Goal: Task Accomplishment & Management: Manage account settings

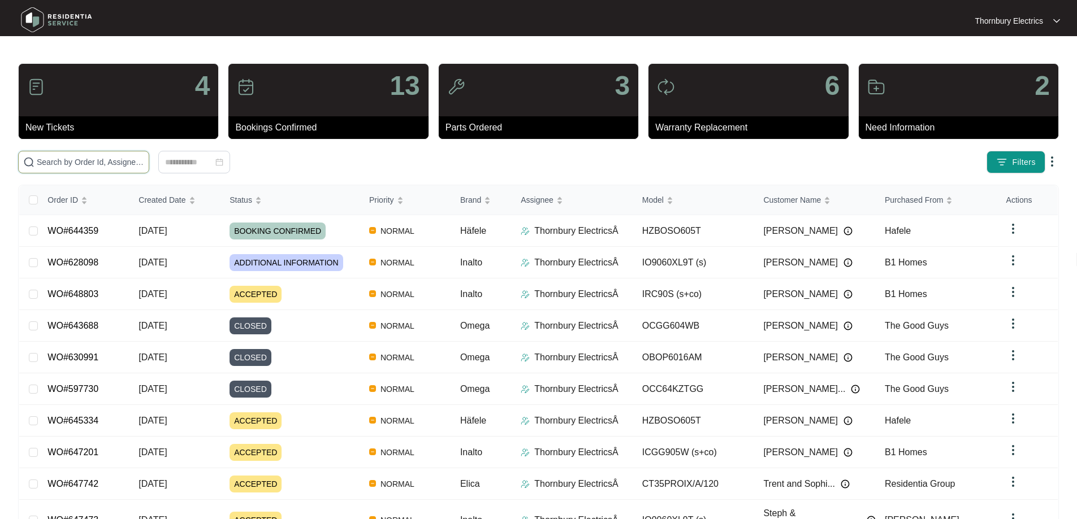
click at [143, 163] on input "text" at bounding box center [90, 162] width 107 height 12
paste input "647201"
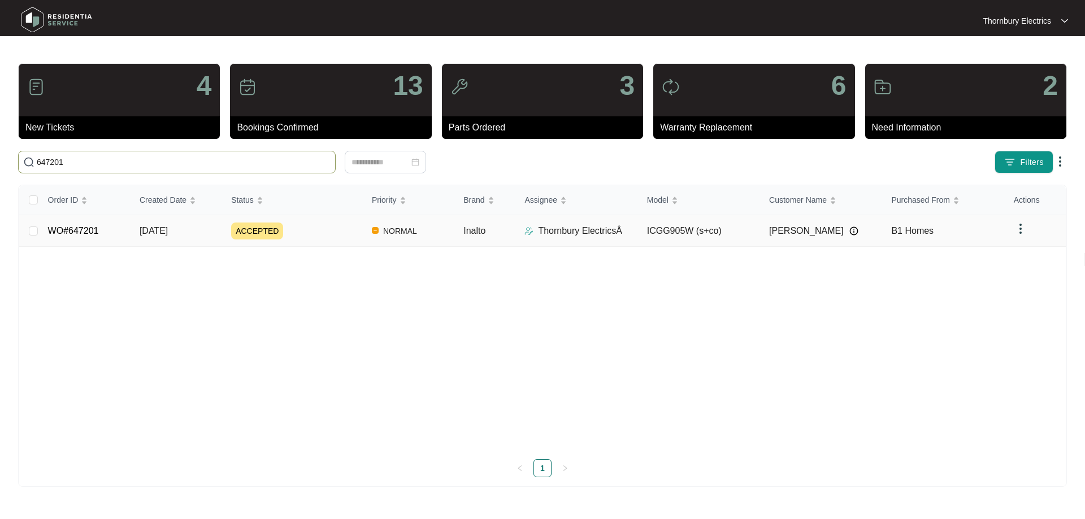
type input "647201"
click at [263, 232] on span "ACCEPTED" at bounding box center [257, 231] width 52 height 17
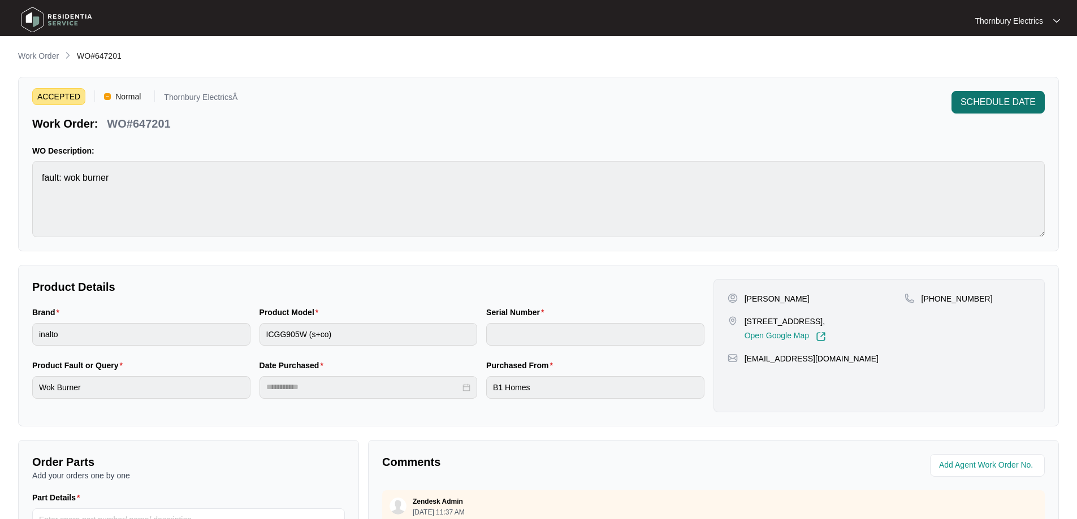
click at [1003, 101] on span "SCHEDULE DATE" at bounding box center [997, 103] width 75 height 14
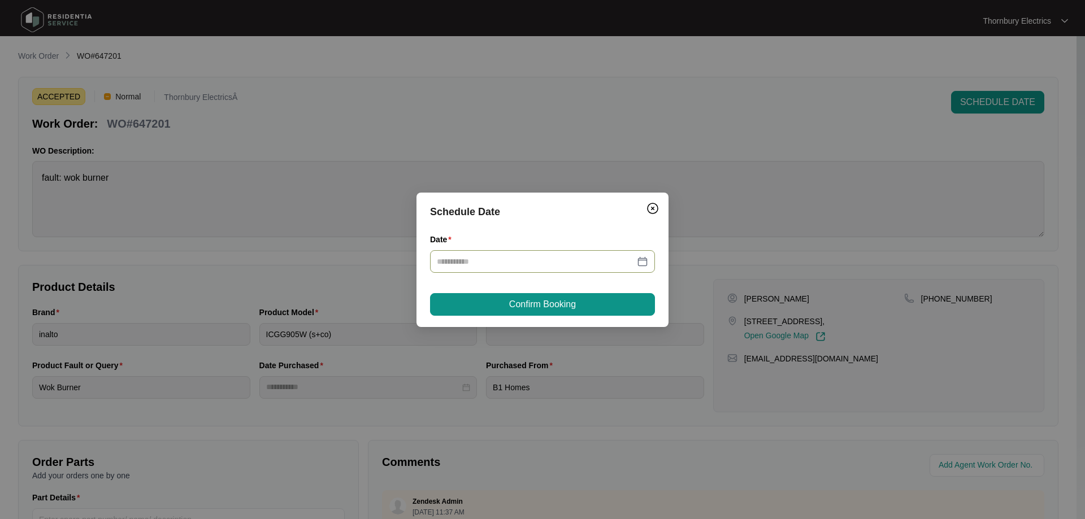
click at [495, 262] on input "Date" at bounding box center [536, 261] width 198 height 12
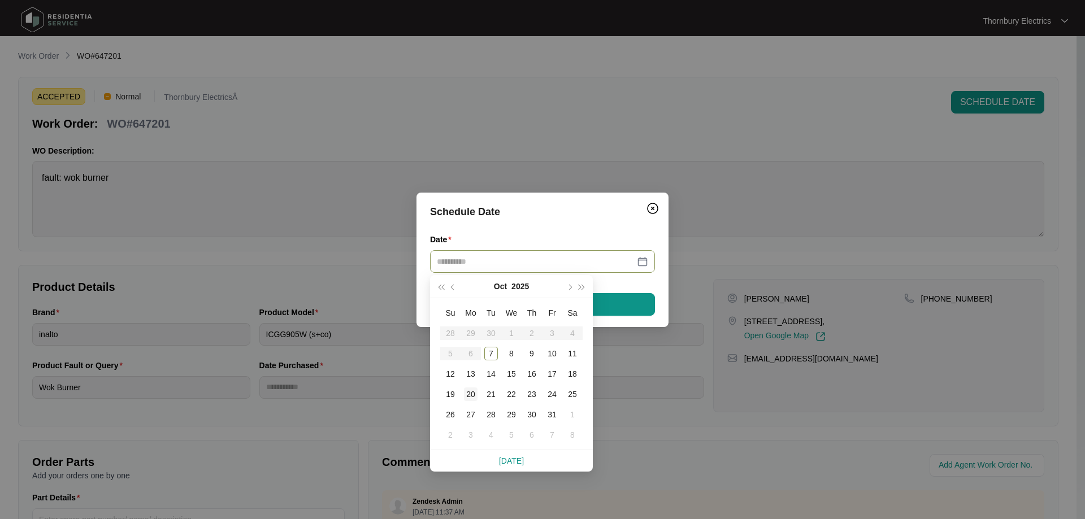
click at [474, 393] on div "20" at bounding box center [471, 395] width 14 height 14
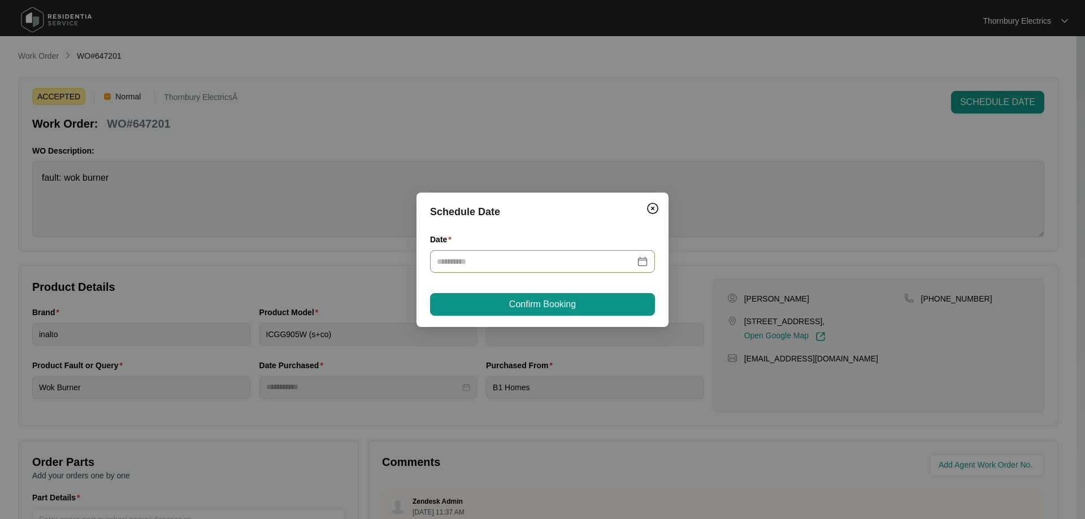
type input "**********"
click at [597, 301] on button "Confirm Booking" at bounding box center [542, 304] width 225 height 23
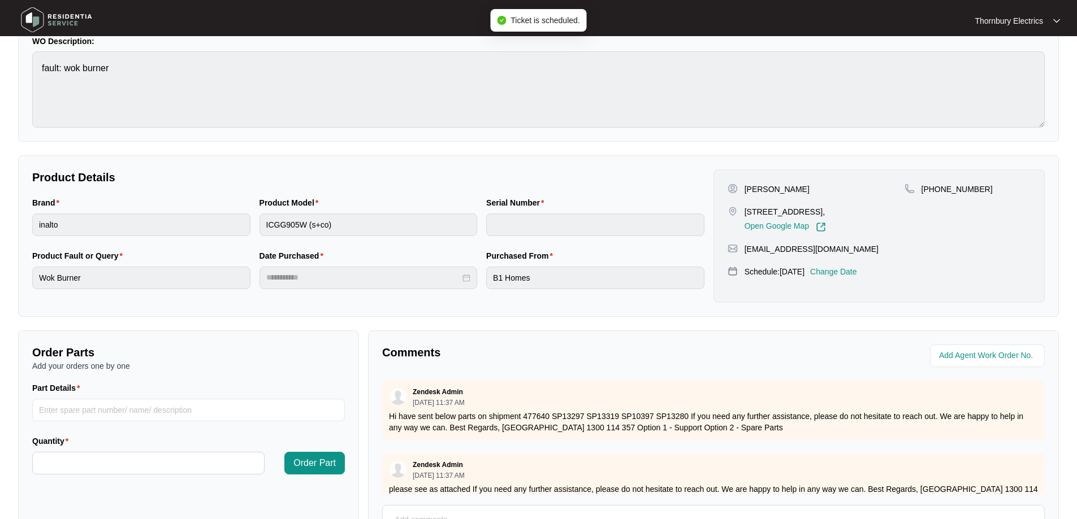
scroll to position [231, 0]
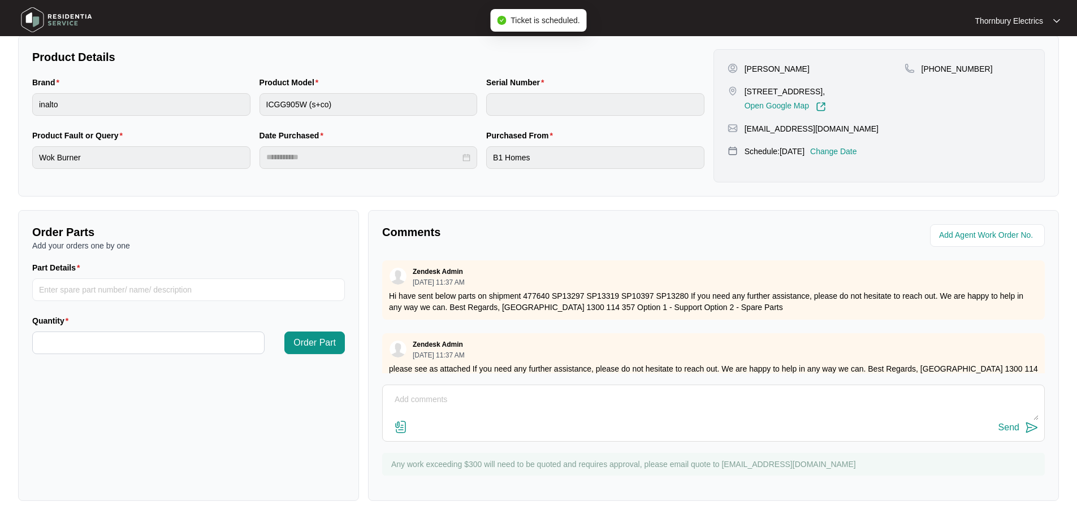
click at [467, 398] on textarea at bounding box center [713, 405] width 650 height 29
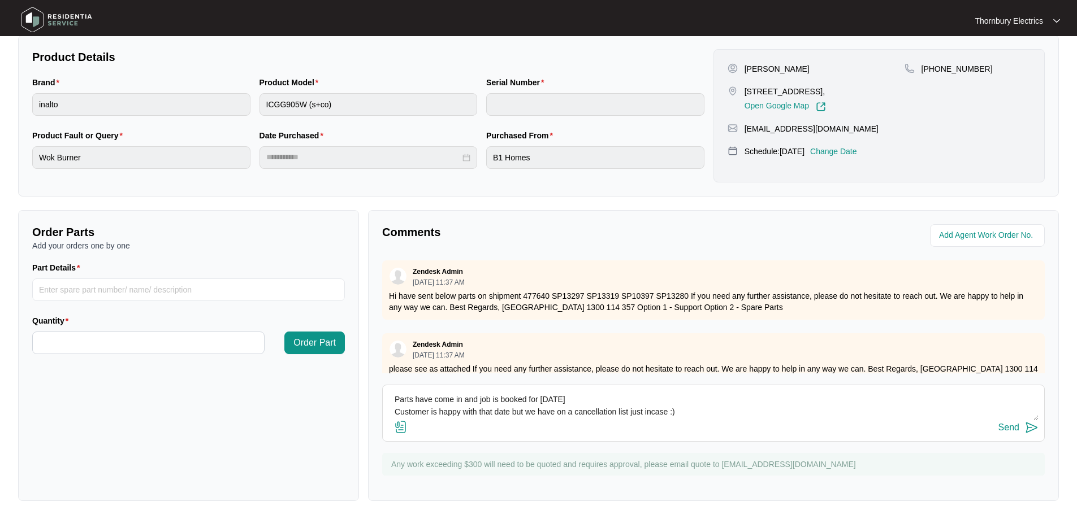
click at [1016, 419] on textarea "Parts have come in and job is booked for [DATE] Customer is happy with that dat…" at bounding box center [713, 405] width 650 height 29
type textarea "Parts have come in and job is booked for [DATE] Customer is happy with that dat…"
click at [1016, 426] on div "Send" at bounding box center [1008, 428] width 21 height 10
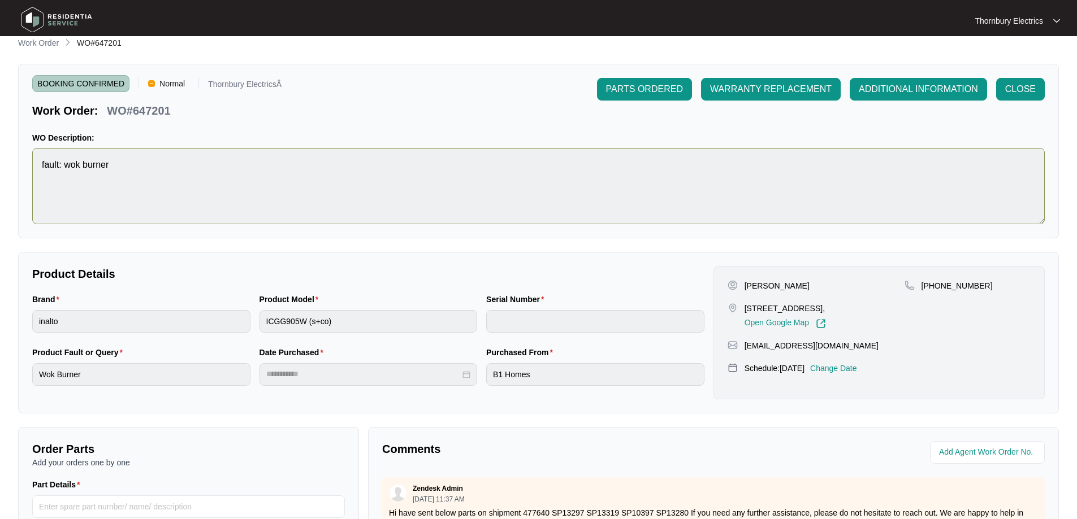
scroll to position [0, 0]
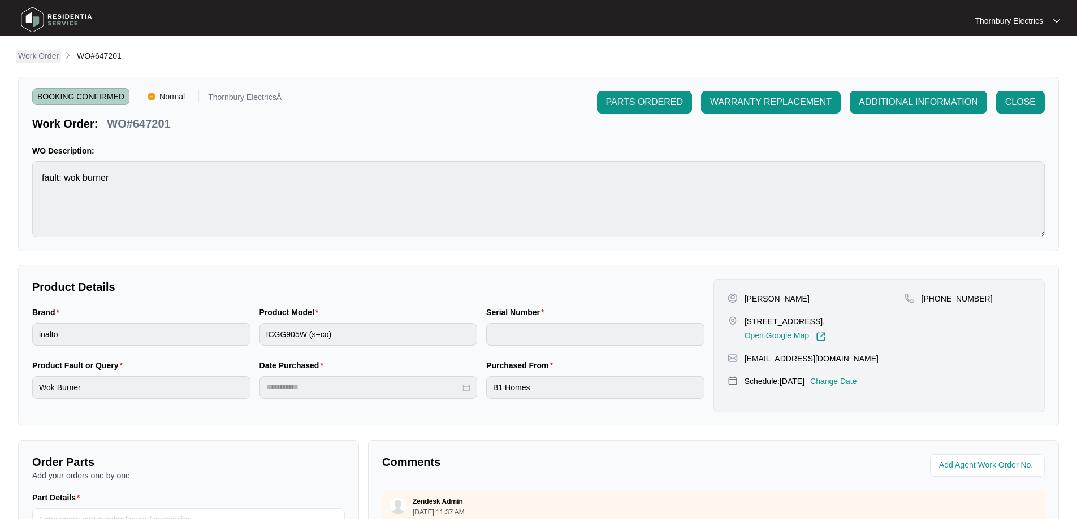
click at [44, 54] on p "Work Order" at bounding box center [38, 55] width 41 height 11
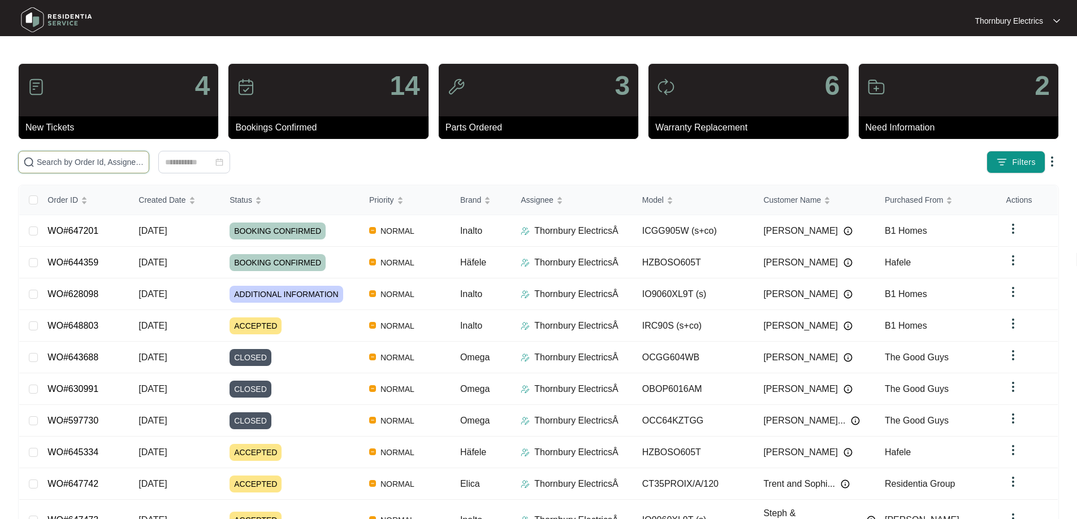
click at [144, 165] on input "text" at bounding box center [90, 162] width 107 height 12
paste input "0428829608"
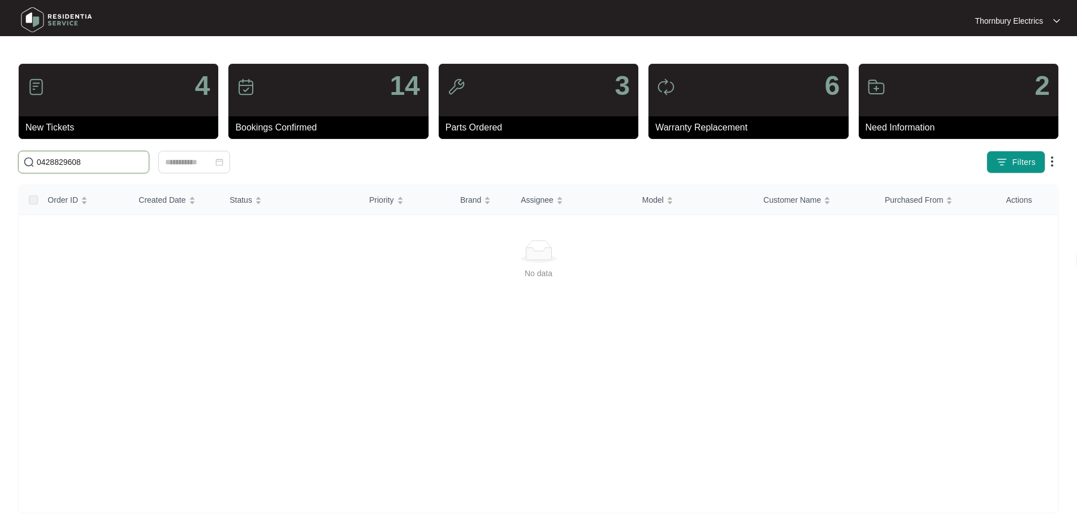
click at [58, 163] on input "0428829608" at bounding box center [90, 162] width 107 height 12
click at [58, 162] on input "0428829608" at bounding box center [90, 162] width 107 height 12
paste input "647742"
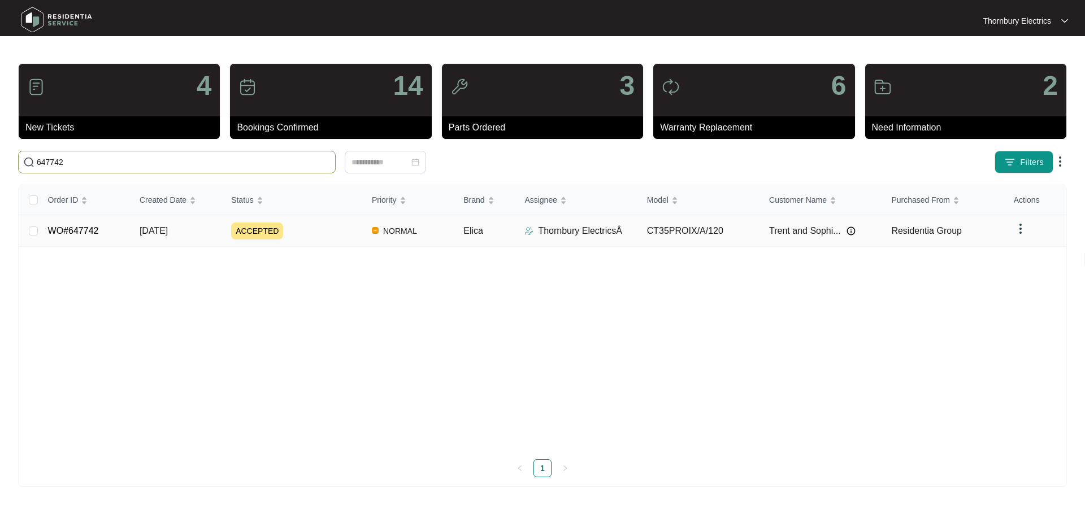
type input "647742"
click at [261, 226] on span "ACCEPTED" at bounding box center [257, 231] width 52 height 17
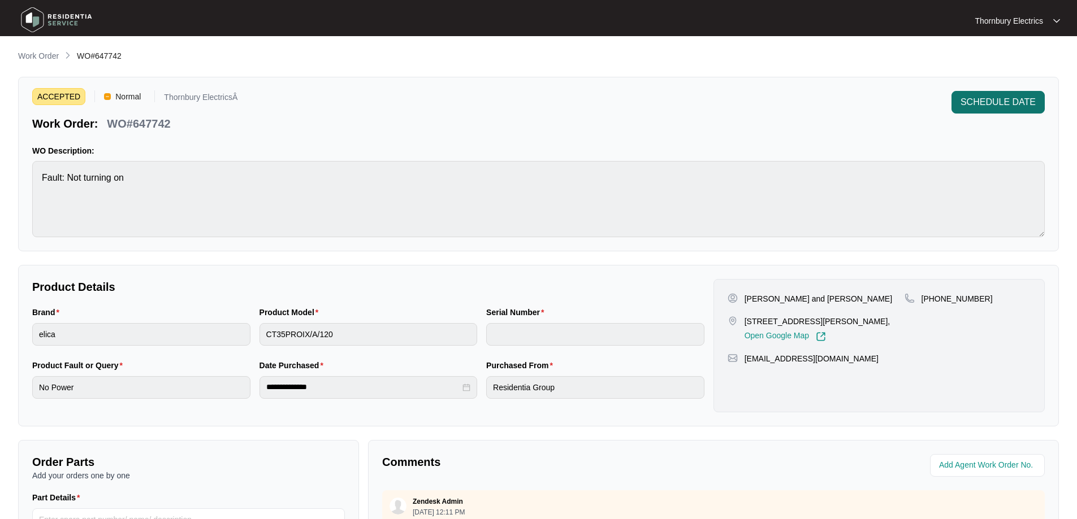
click at [1007, 102] on span "SCHEDULE DATE" at bounding box center [997, 103] width 75 height 14
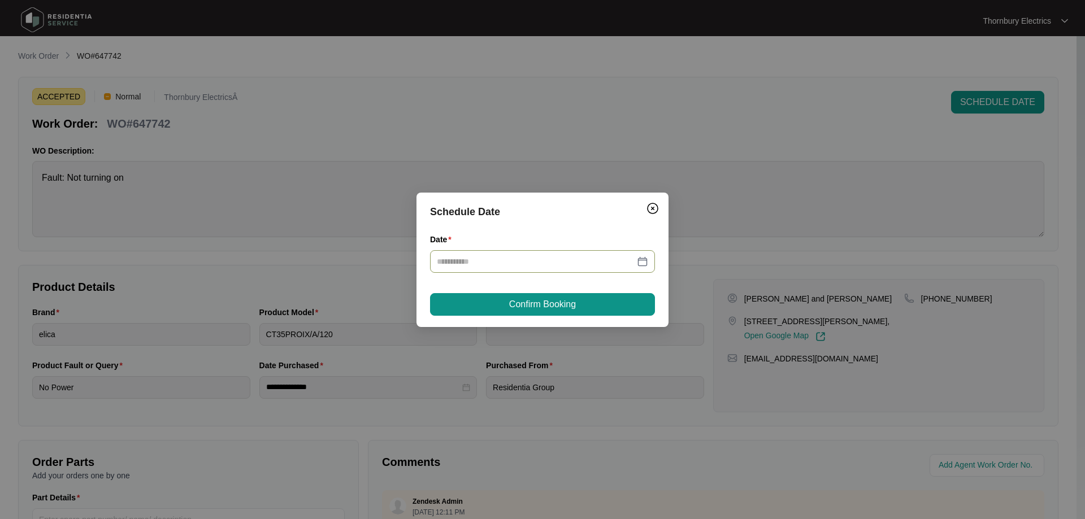
click at [537, 267] on input "Date" at bounding box center [536, 261] width 198 height 12
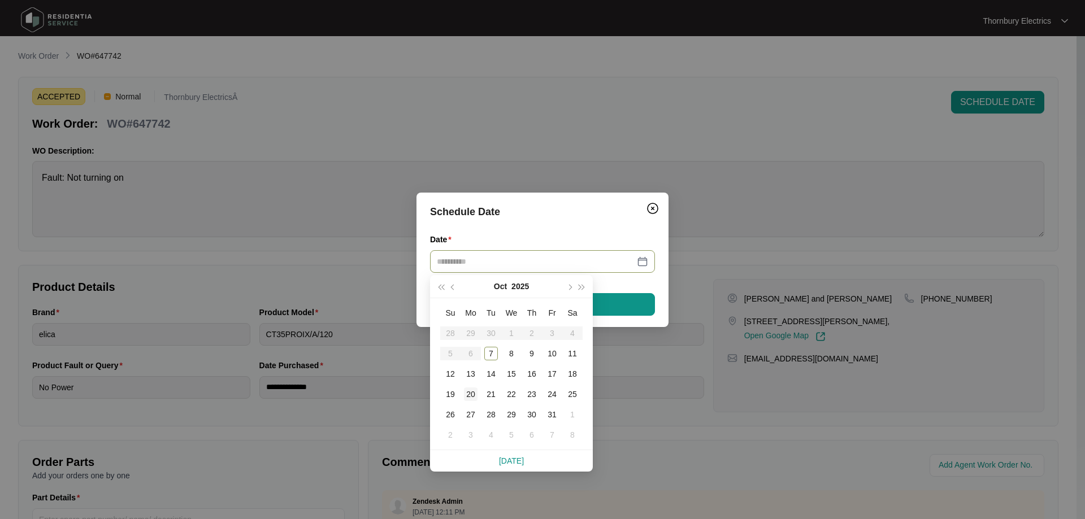
click at [471, 389] on div "20" at bounding box center [471, 395] width 14 height 14
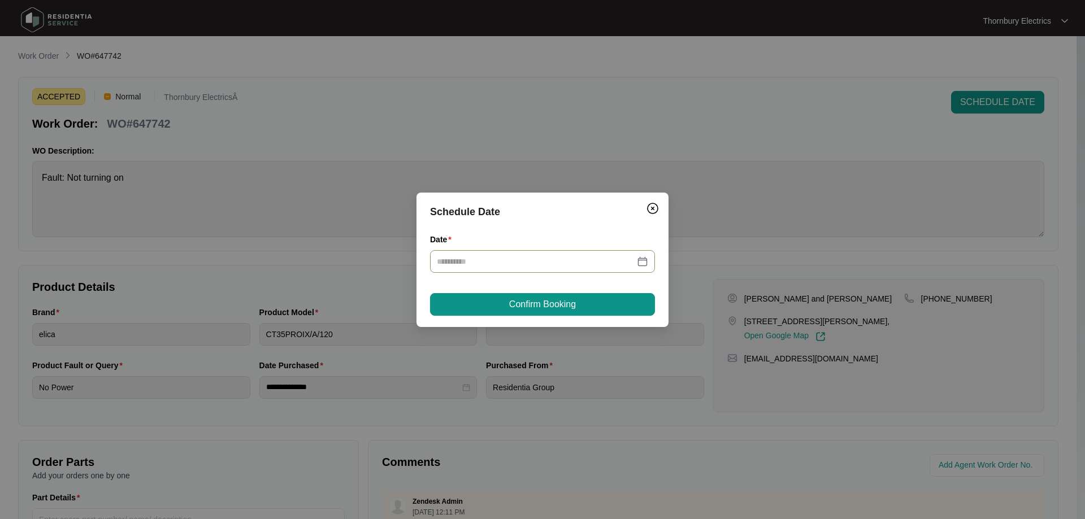
type input "**********"
click at [571, 301] on span "Confirm Booking" at bounding box center [542, 305] width 67 height 14
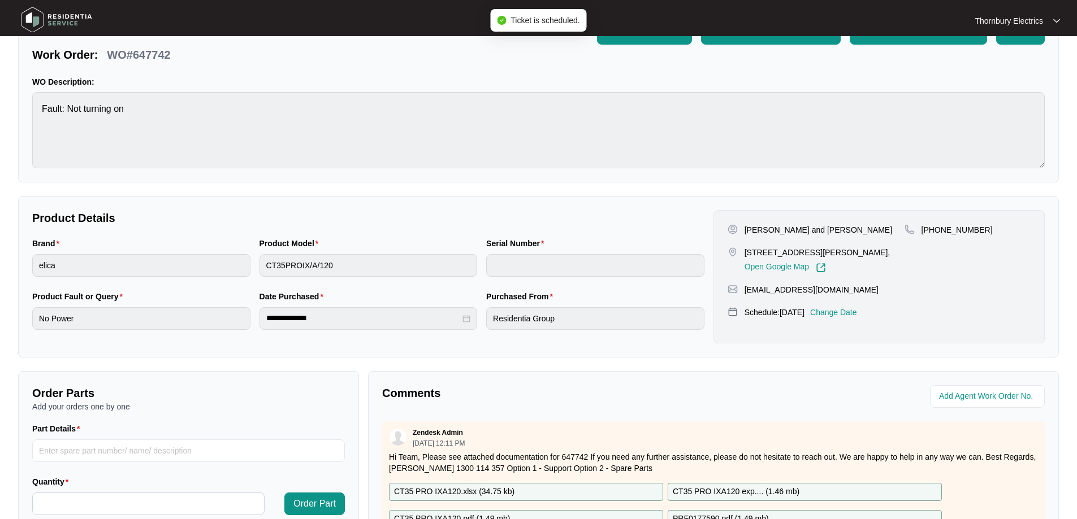
scroll to position [226, 0]
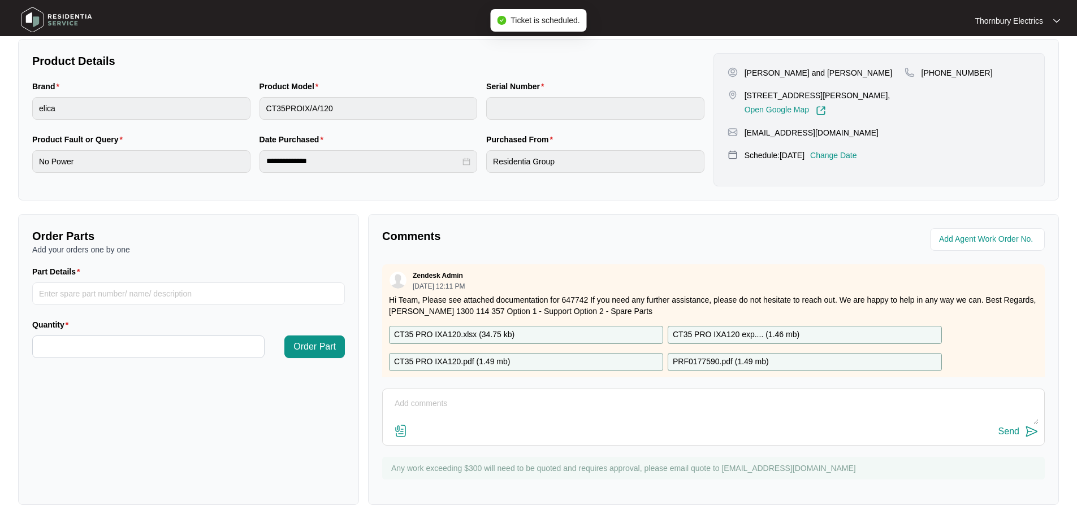
click at [453, 401] on textarea at bounding box center [713, 409] width 650 height 29
click at [512, 402] on textarea at bounding box center [713, 409] width 650 height 29
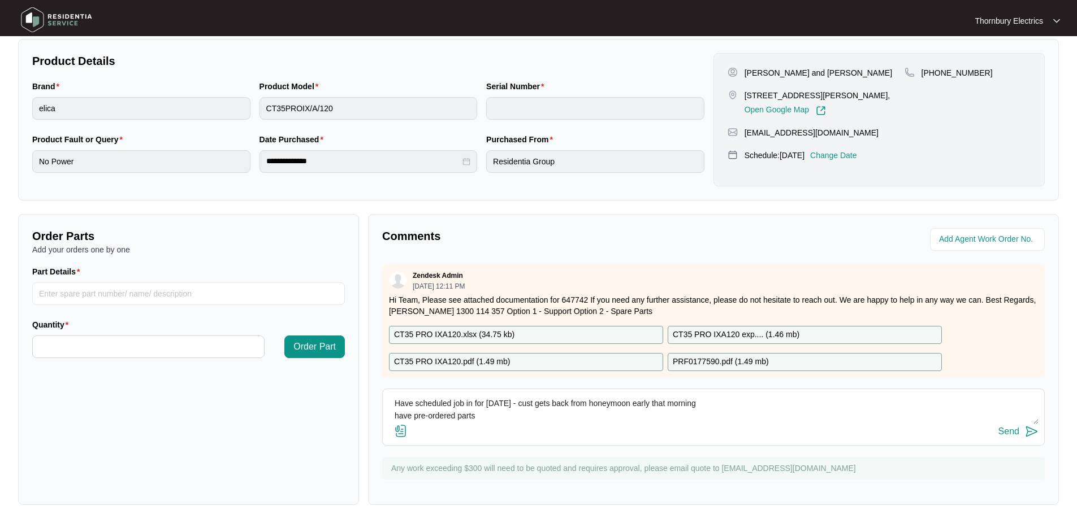
click at [491, 416] on textarea "Have scheduled job in for [DATE] - cust gets back from honeymoon early that mor…" at bounding box center [713, 409] width 650 height 29
paste textarea "122 AGC0177572 Control board 49 ECB0177566 Main PCB"
type textarea "Have scheduled job in for [DATE] - cust gets back from honeymoon early that mor…"
click at [1007, 434] on div "Send" at bounding box center [1008, 432] width 21 height 10
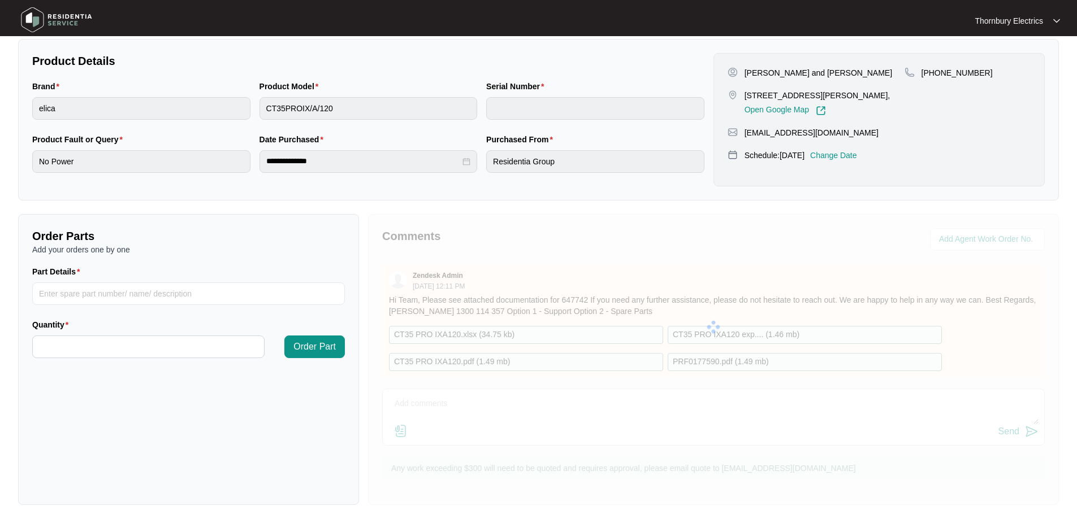
scroll to position [0, 0]
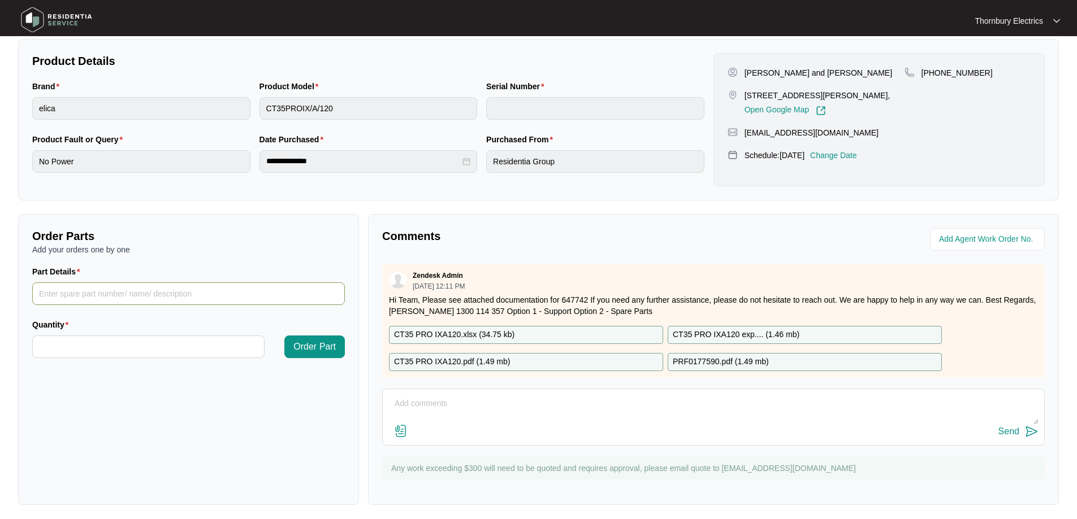
click at [193, 288] on input "Part Details" at bounding box center [188, 294] width 313 height 23
paste input "AGC0177572 Control board"
type input "AGC0177572 Control board"
click at [165, 346] on input "Quantity" at bounding box center [148, 346] width 231 height 21
type input "*"
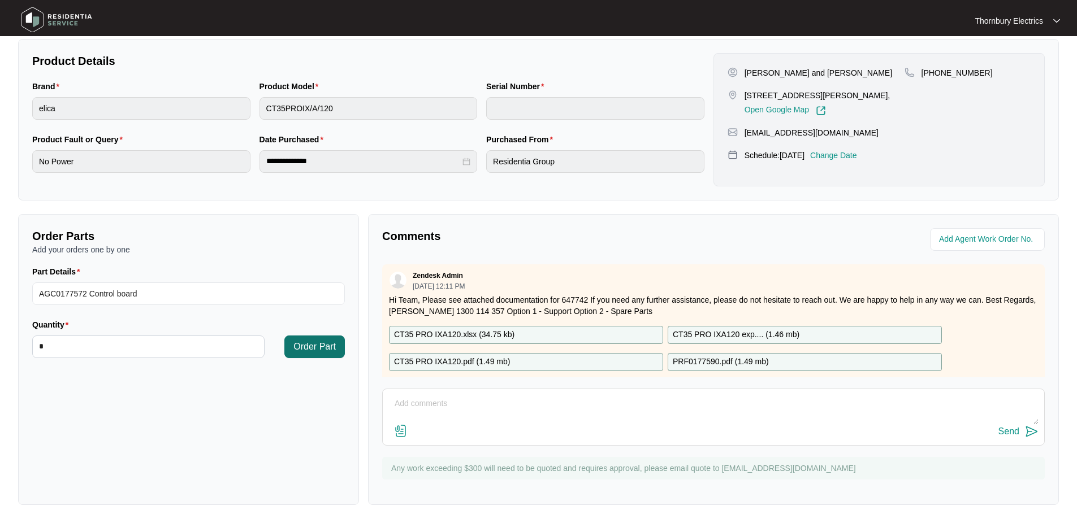
click at [326, 354] on button "Order Part" at bounding box center [314, 347] width 60 height 23
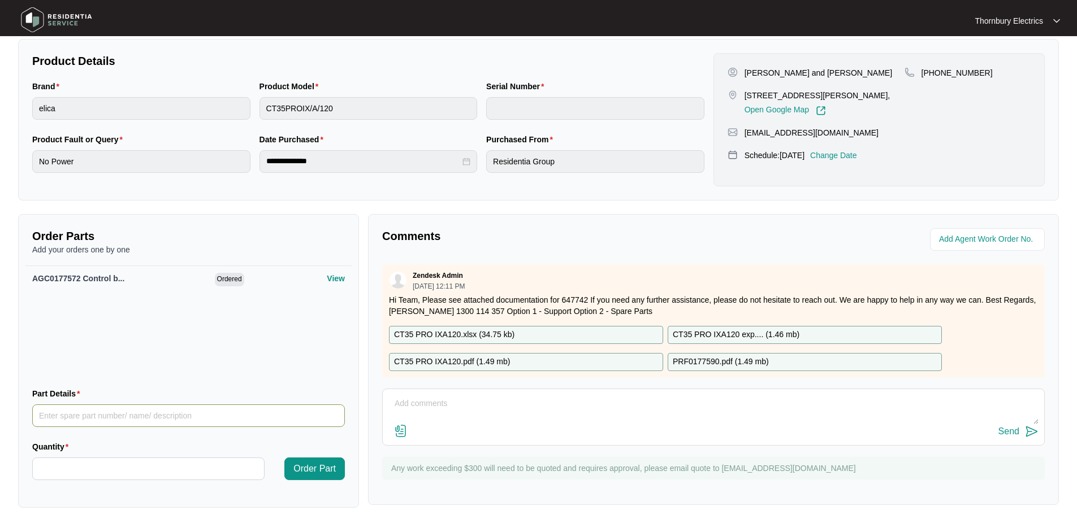
drag, startPoint x: 158, startPoint y: 418, endPoint x: 148, endPoint y: 428, distance: 14.4
click at [158, 418] on input "Part Details" at bounding box center [188, 416] width 313 height 23
paste input "ECB0177566 Main PCB"
type input "ECB0177566 Main PCB"
click at [133, 461] on input "Quantity" at bounding box center [148, 468] width 231 height 21
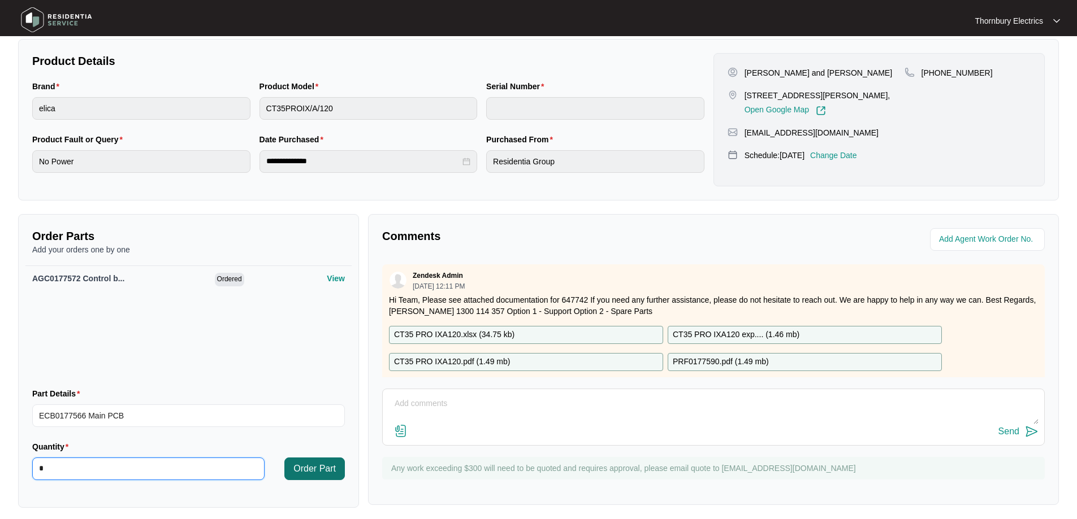
type input "*"
click at [324, 469] on span "Order Part" at bounding box center [314, 469] width 42 height 14
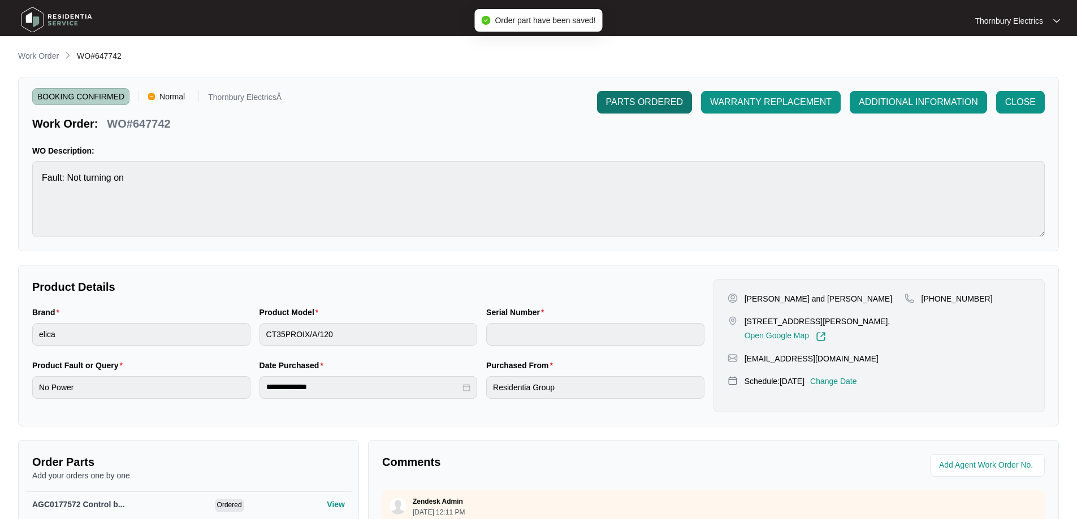
click at [635, 97] on span "PARTS ORDERED" at bounding box center [644, 103] width 77 height 14
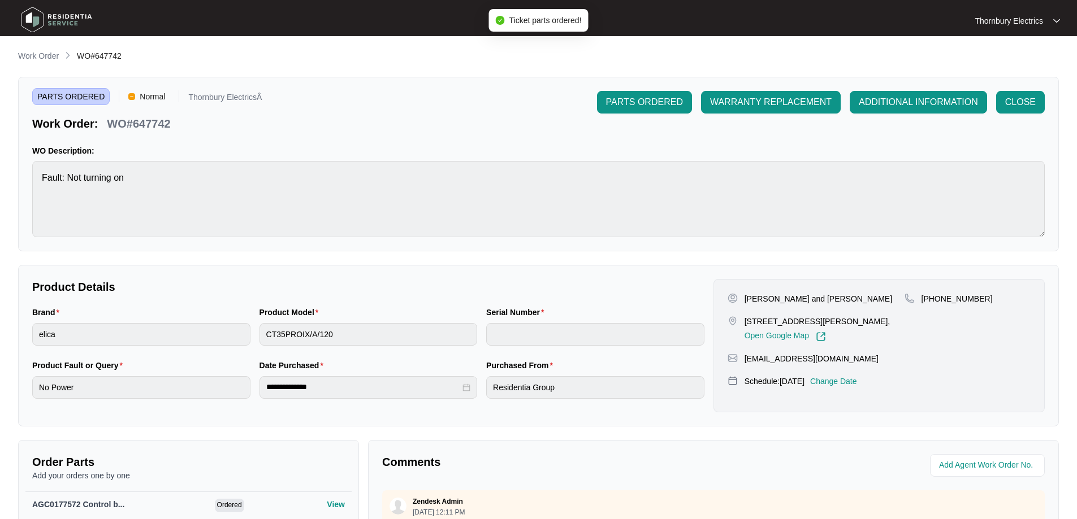
click at [40, 55] on p "Work Order" at bounding box center [38, 55] width 41 height 11
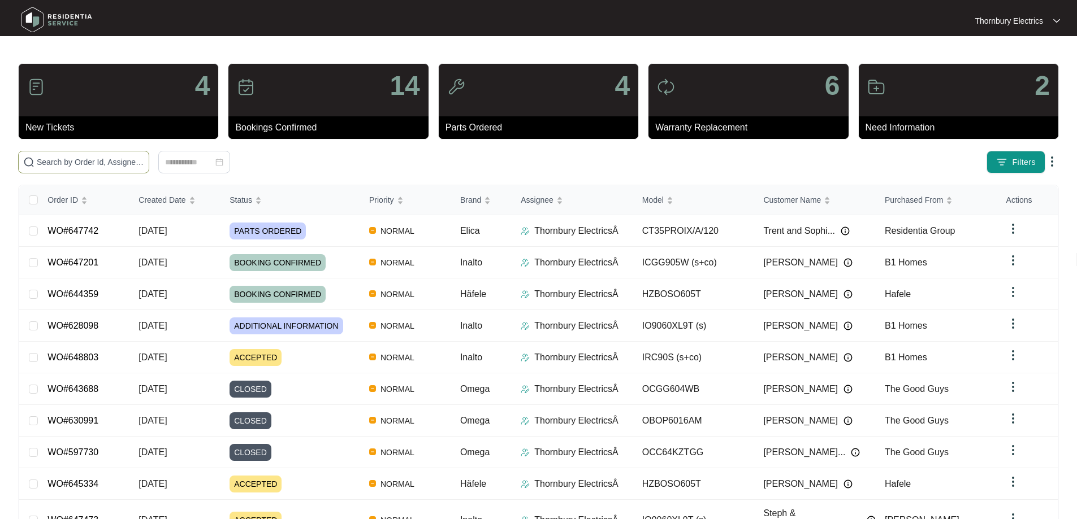
click at [144, 161] on input "text" at bounding box center [90, 162] width 107 height 12
paste input "647473"
type input "647473"
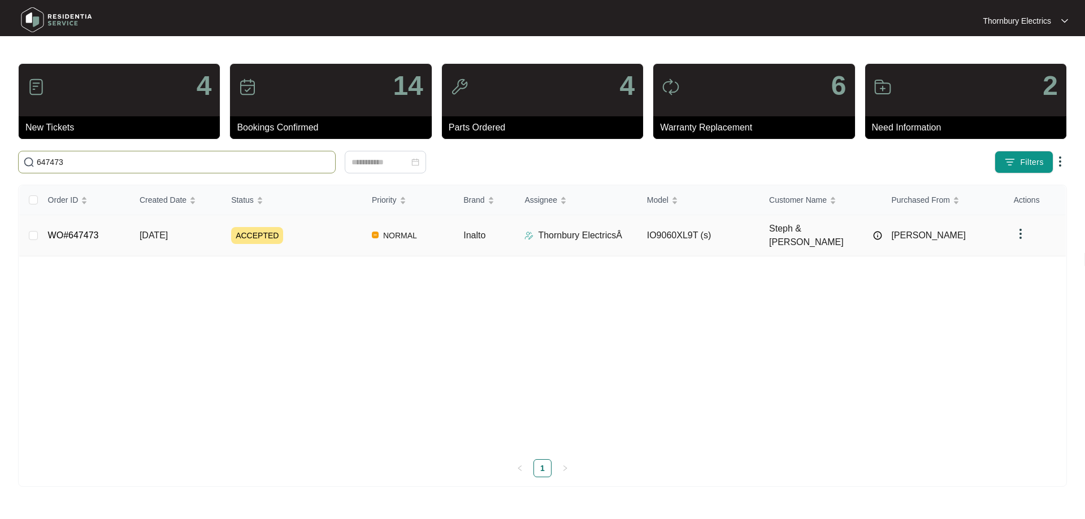
click at [249, 232] on span "ACCEPTED" at bounding box center [257, 235] width 52 height 17
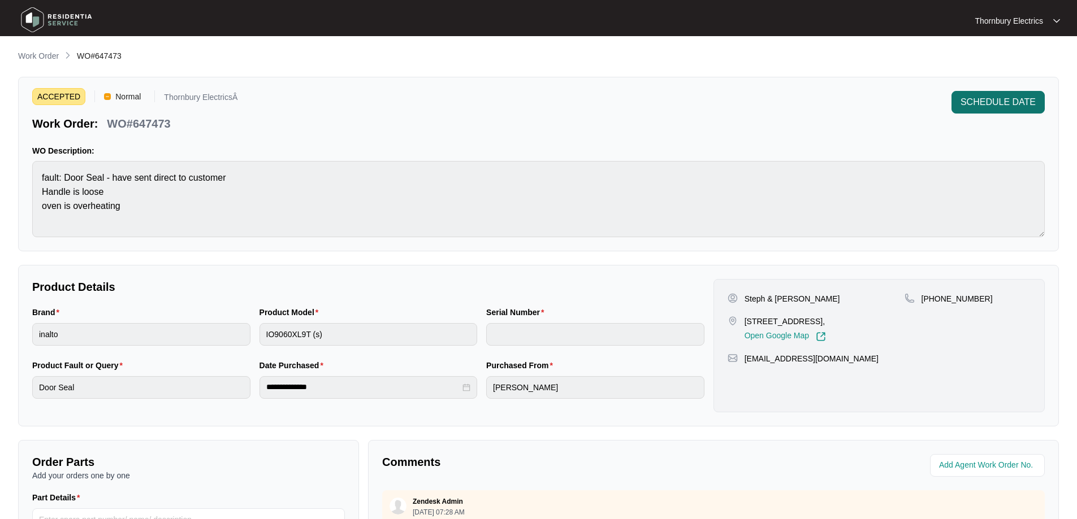
click at [995, 106] on span "SCHEDULE DATE" at bounding box center [997, 103] width 75 height 14
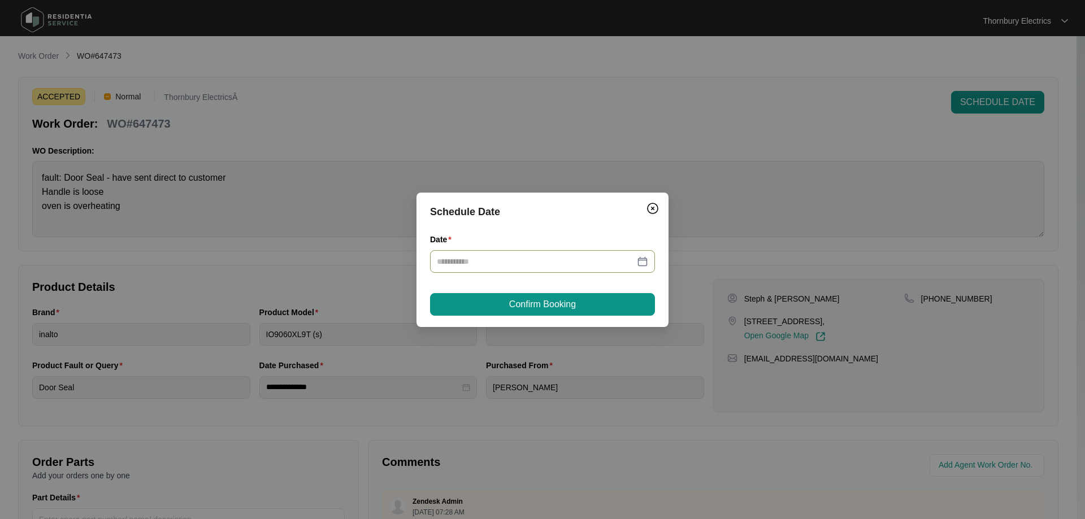
click at [648, 269] on div at bounding box center [542, 261] width 225 height 23
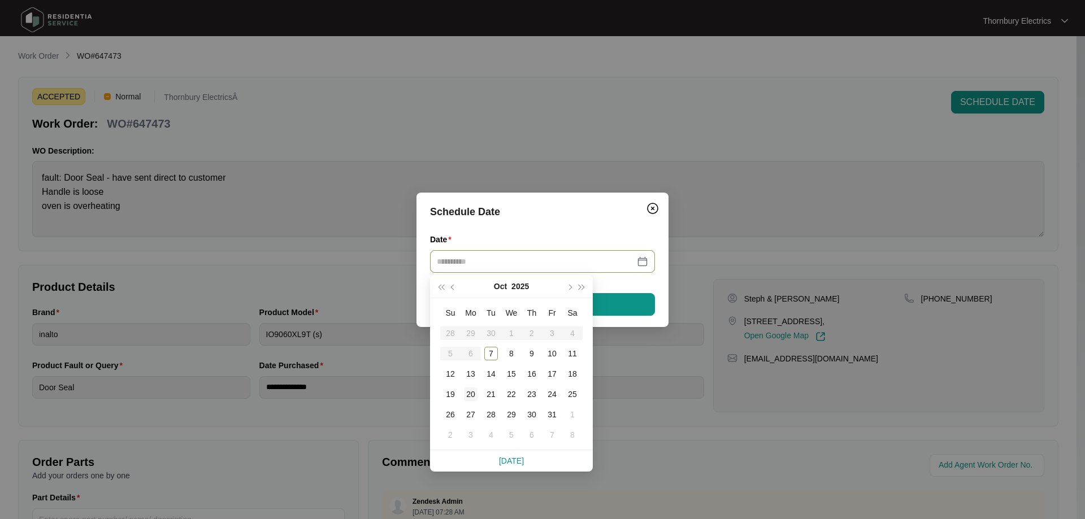
type input "**********"
click at [473, 397] on div "20" at bounding box center [471, 395] width 14 height 14
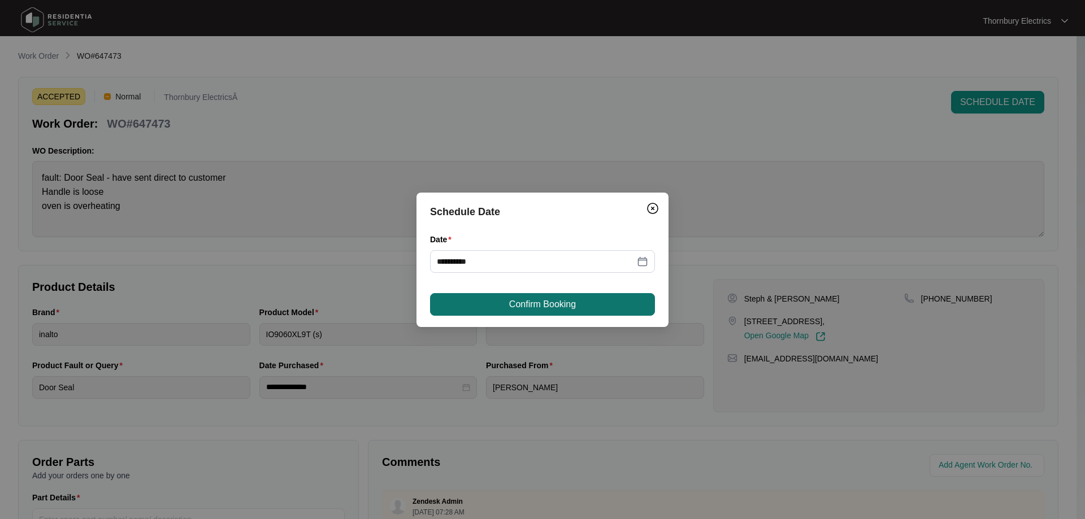
click at [543, 308] on span "Confirm Booking" at bounding box center [542, 305] width 67 height 14
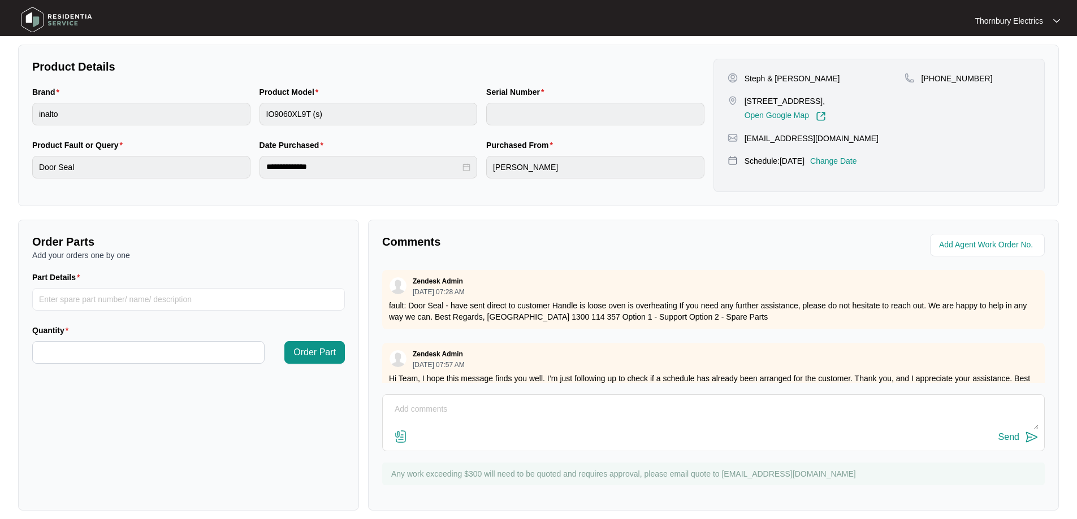
scroll to position [231, 0]
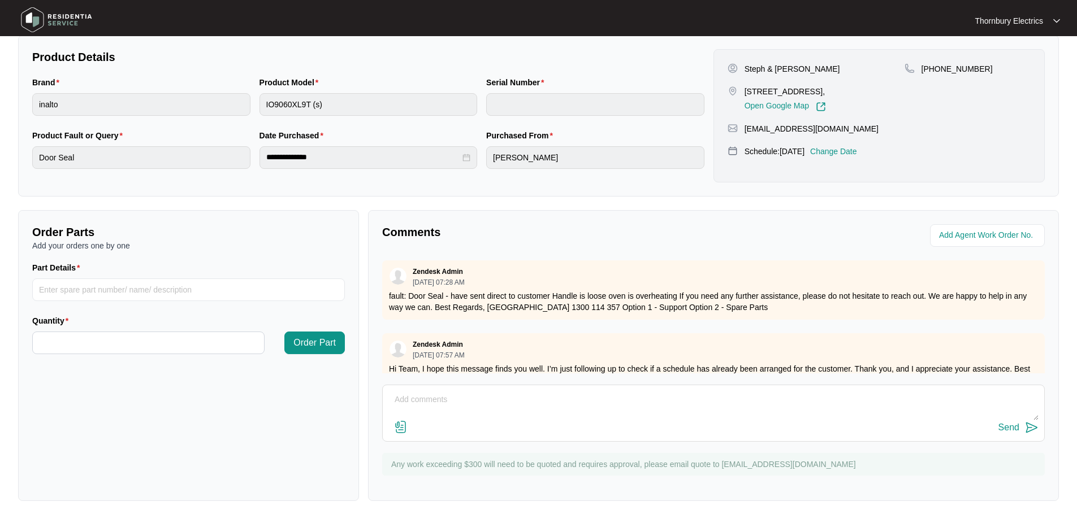
click at [622, 401] on textarea at bounding box center [713, 405] width 650 height 29
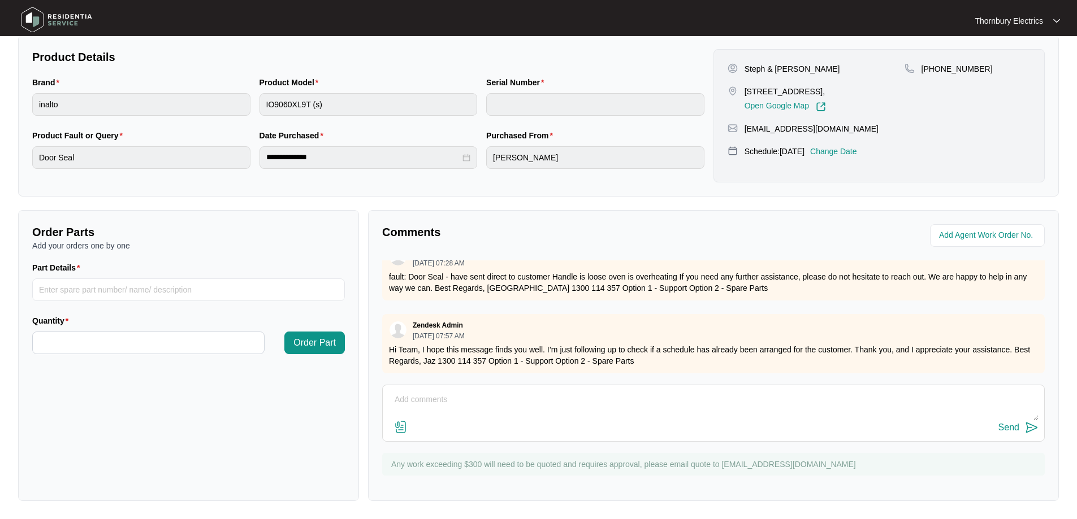
click at [697, 400] on textarea at bounding box center [713, 405] width 650 height 29
type textarea "G"
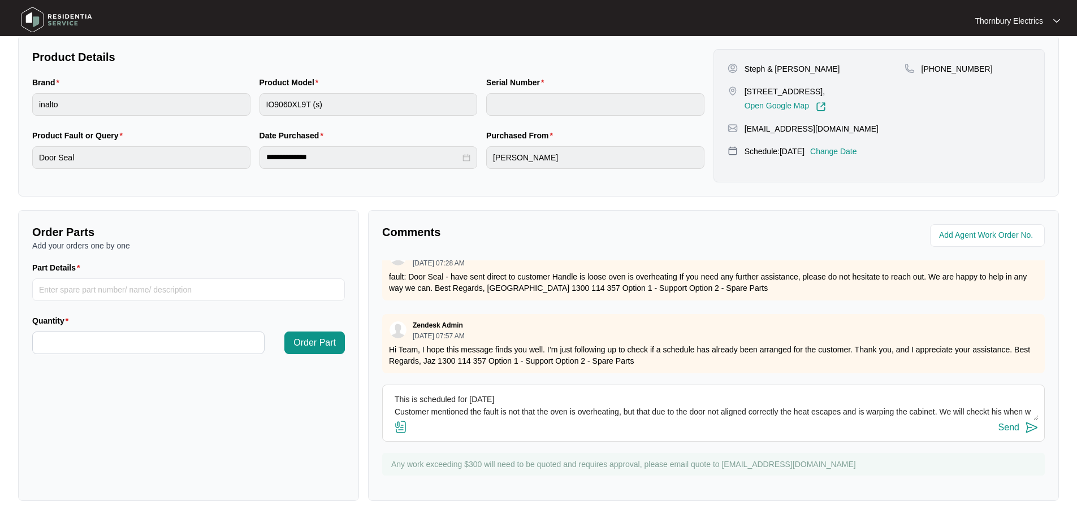
scroll to position [8, 0]
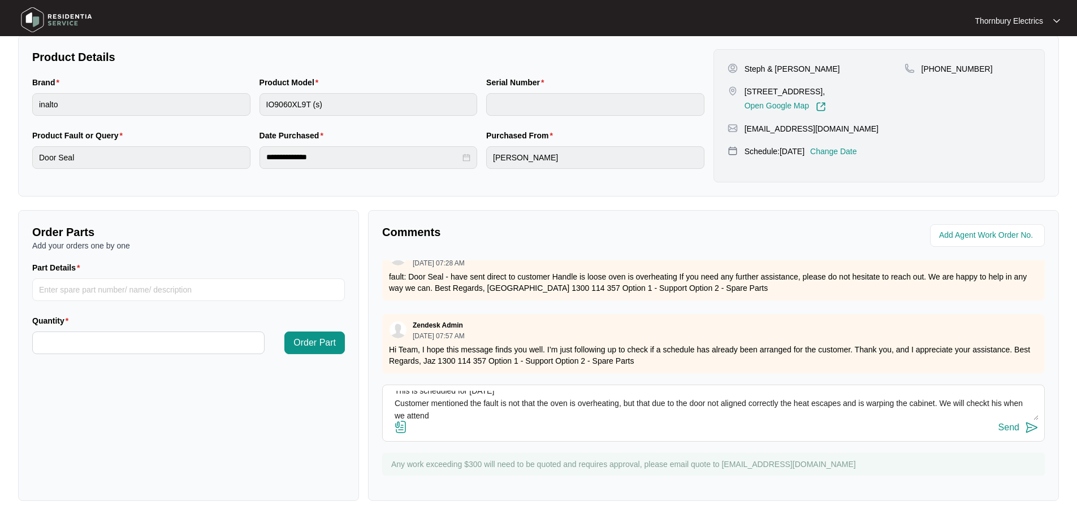
type textarea "This is scheduled for [DATE] Customer mentioned the fault is not that the oven …"
click at [1027, 431] on img at bounding box center [1032, 428] width 14 height 14
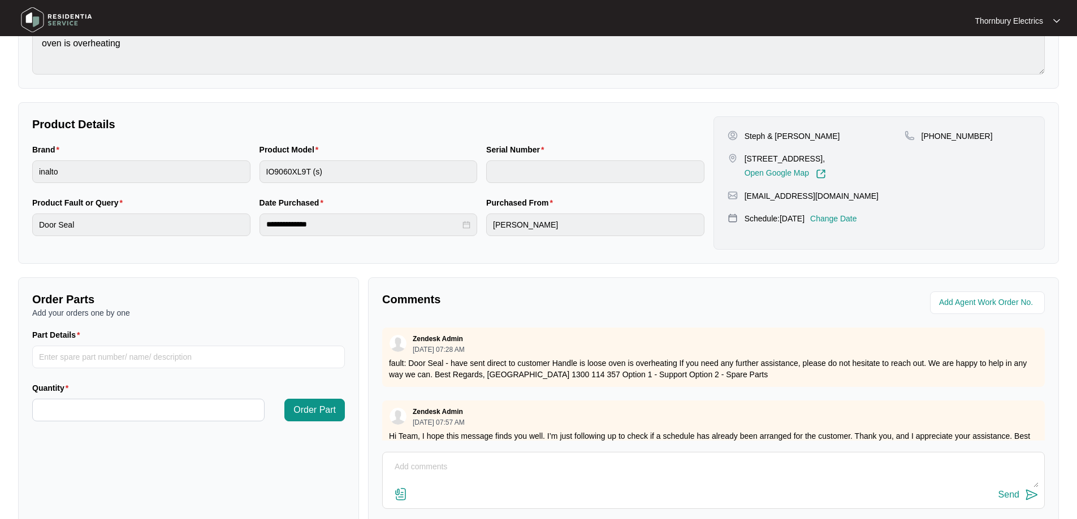
scroll to position [5, 0]
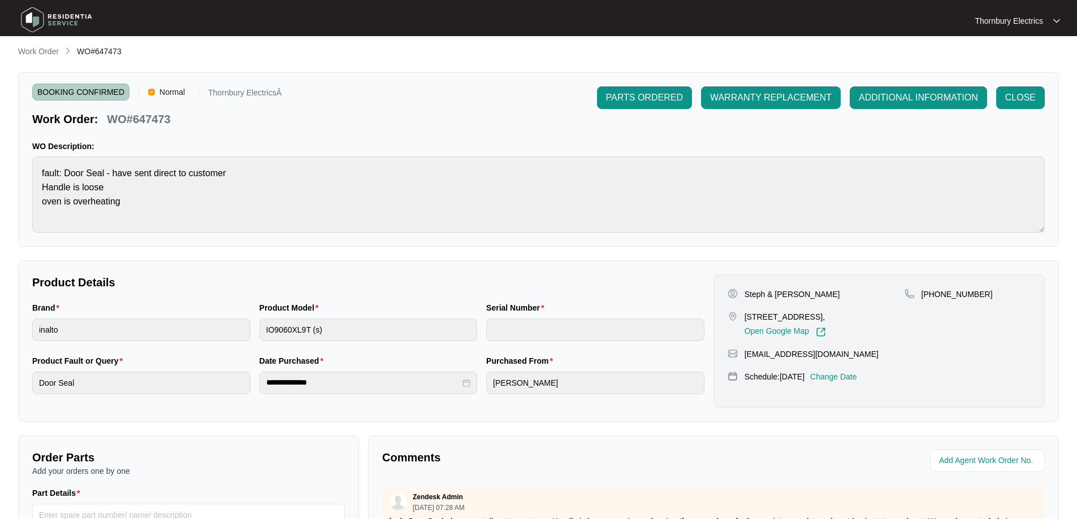
click at [42, 47] on p "Work Order" at bounding box center [38, 51] width 41 height 11
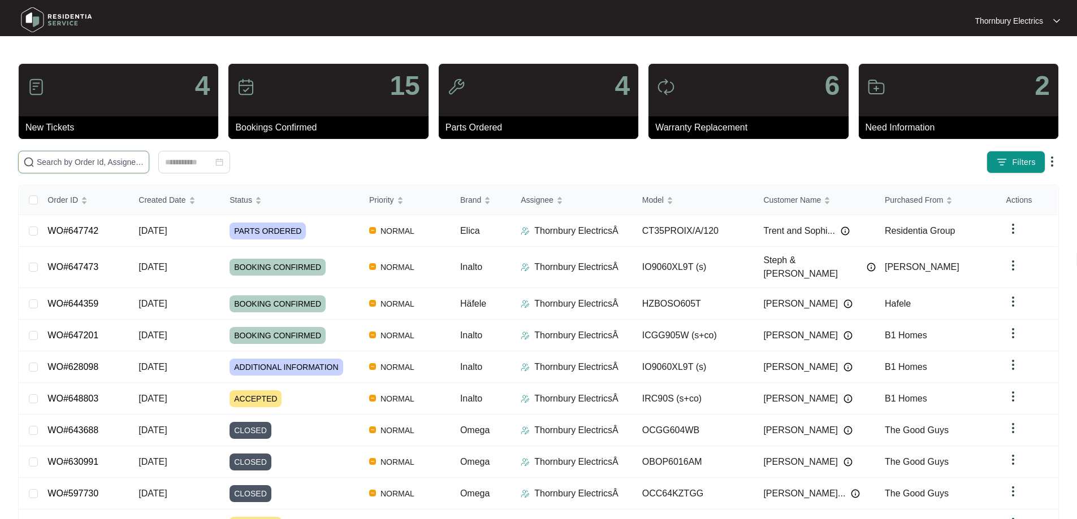
click at [67, 165] on input "text" at bounding box center [90, 162] width 107 height 12
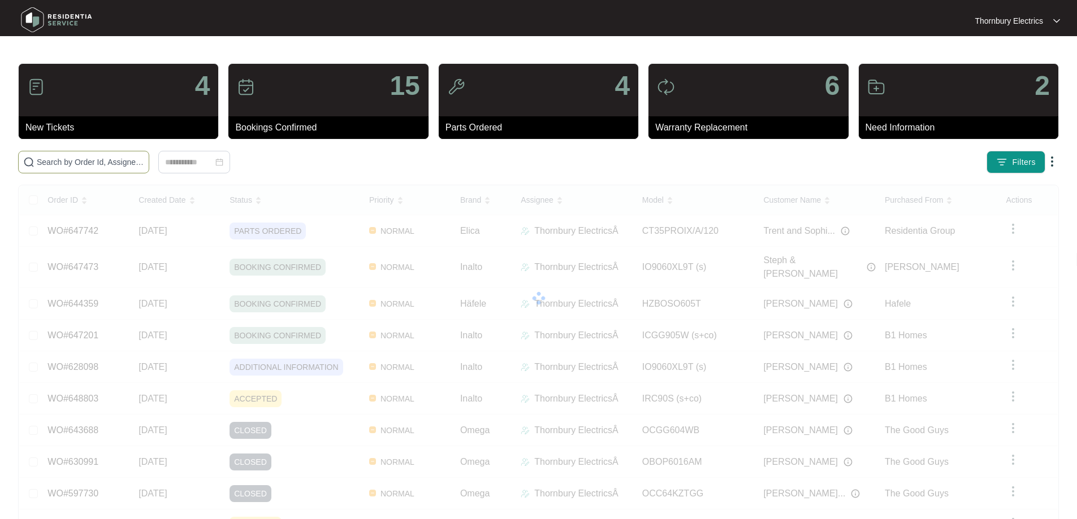
paste input "647734"
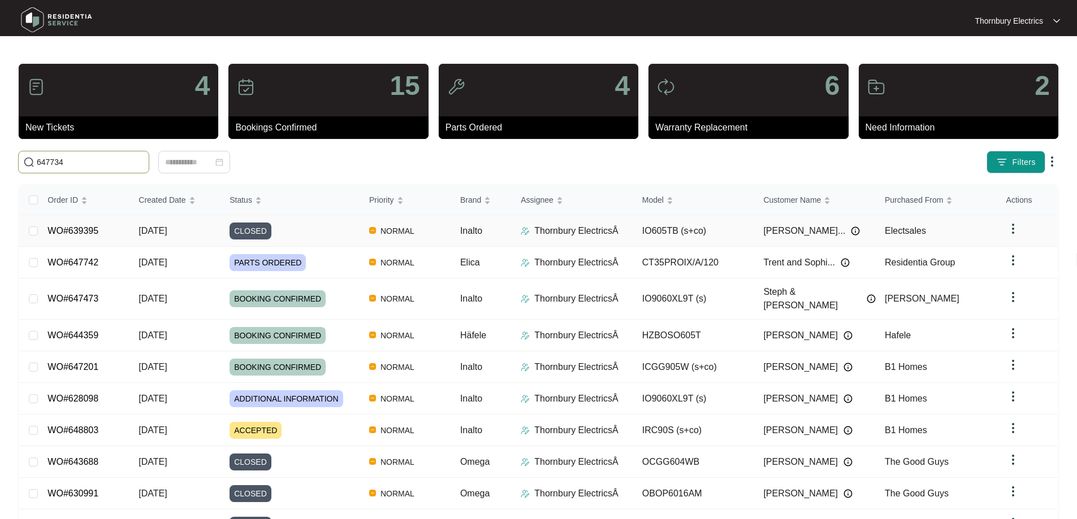
type input "647734"
click at [144, 162] on input "647734" at bounding box center [90, 162] width 107 height 12
drag, startPoint x: 98, startPoint y: 164, endPoint x: 0, endPoint y: 164, distance: 98.4
click at [0, 164] on main "4 New Tickets 15 Bookings Confirmed 4 Parts Ordered 6 Warranty Replacement 2 Ne…" at bounding box center [538, 298] width 1077 height 596
click at [112, 158] on input "text" at bounding box center [90, 162] width 107 height 12
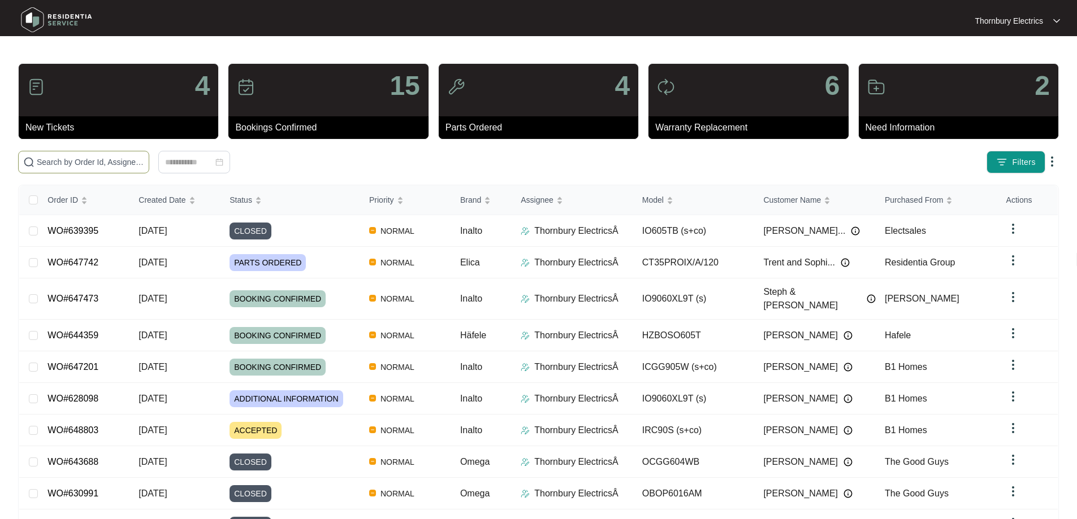
paste input "647734"
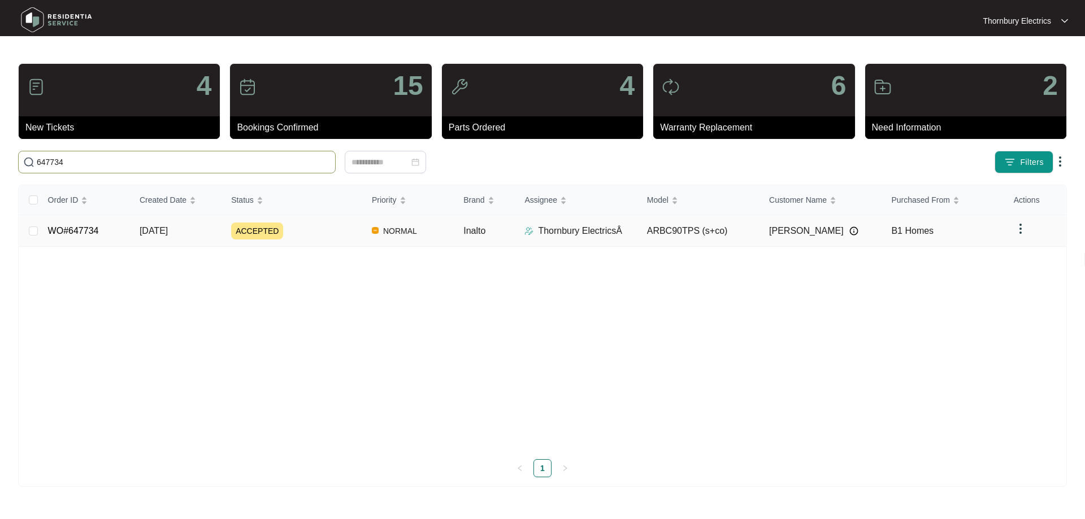
type input "647734"
click at [251, 228] on span "ACCEPTED" at bounding box center [257, 231] width 52 height 17
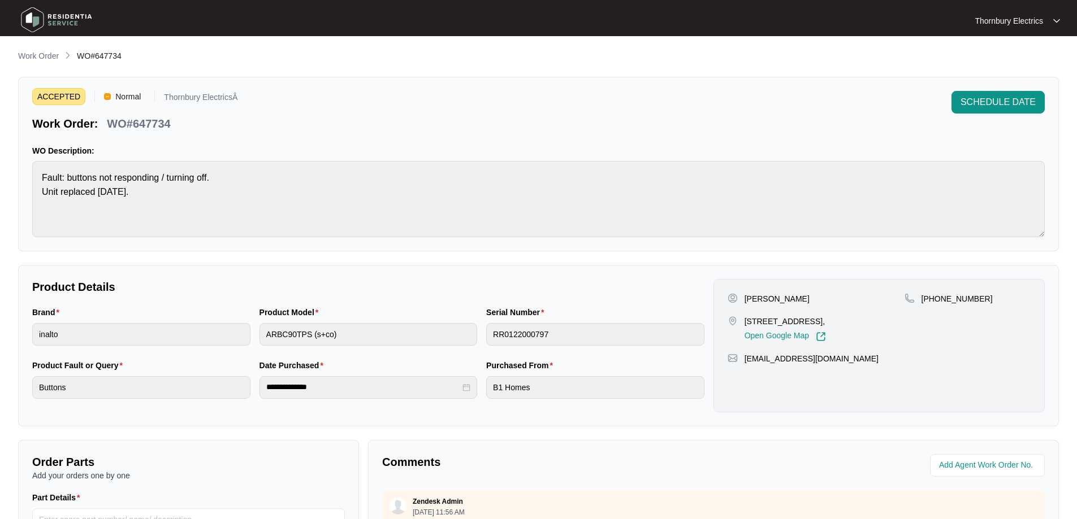
click at [1000, 73] on div "**********" at bounding box center [538, 391] width 1041 height 682
click at [994, 91] on button "SCHEDULE DATE" at bounding box center [997, 102] width 93 height 23
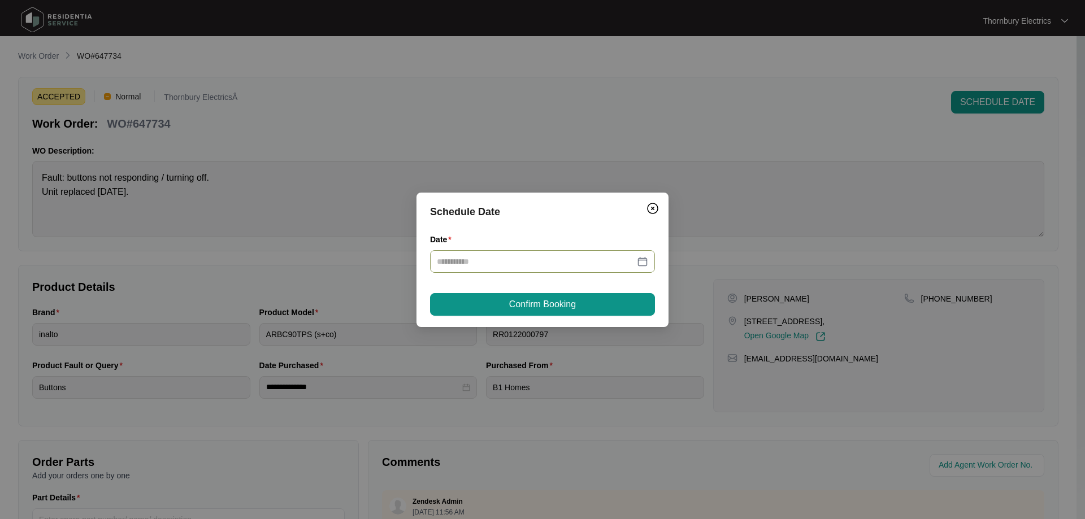
click at [642, 265] on div at bounding box center [542, 261] width 211 height 12
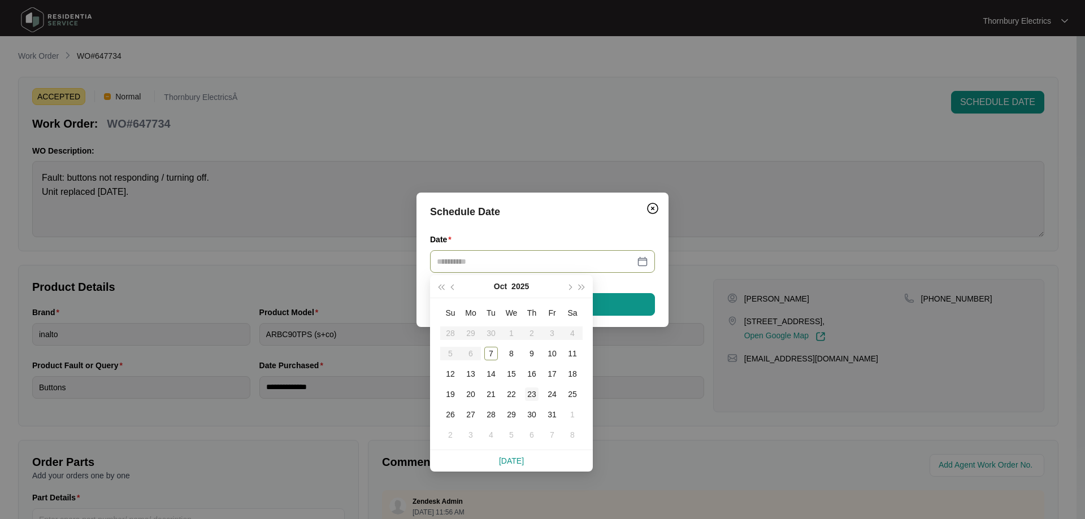
click at [530, 392] on div "23" at bounding box center [532, 395] width 14 height 14
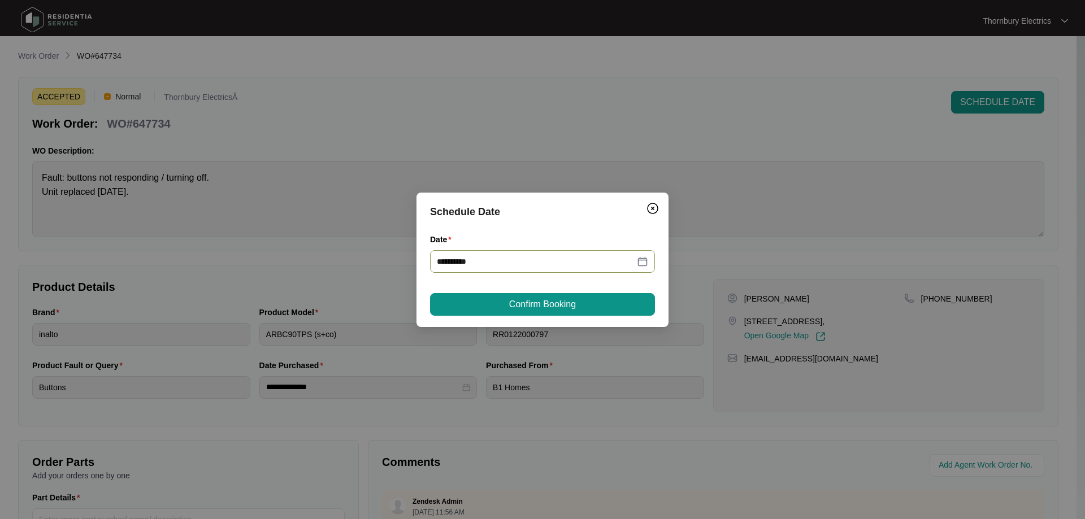
type input "**********"
click at [557, 296] on button "Confirm Booking" at bounding box center [542, 304] width 225 height 23
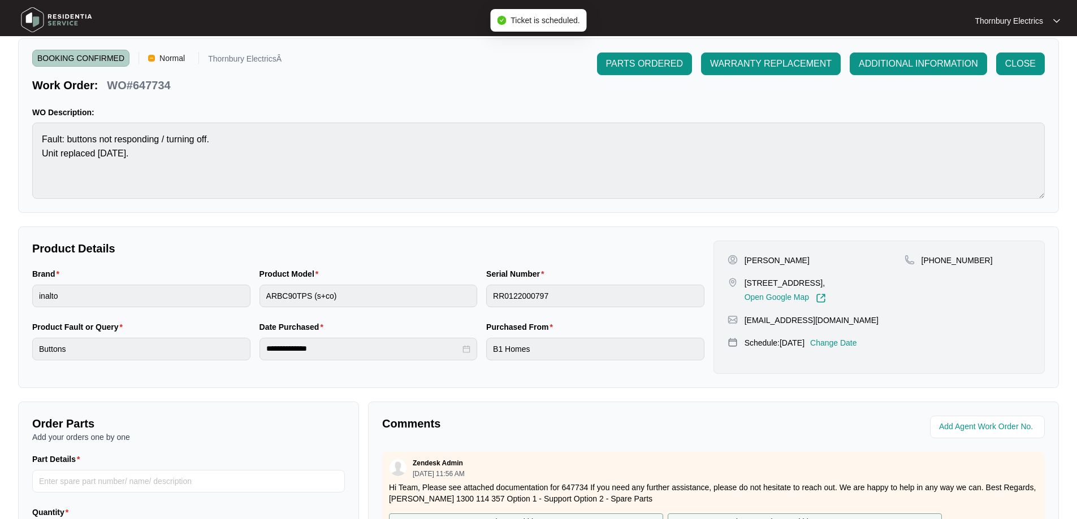
scroll to position [170, 0]
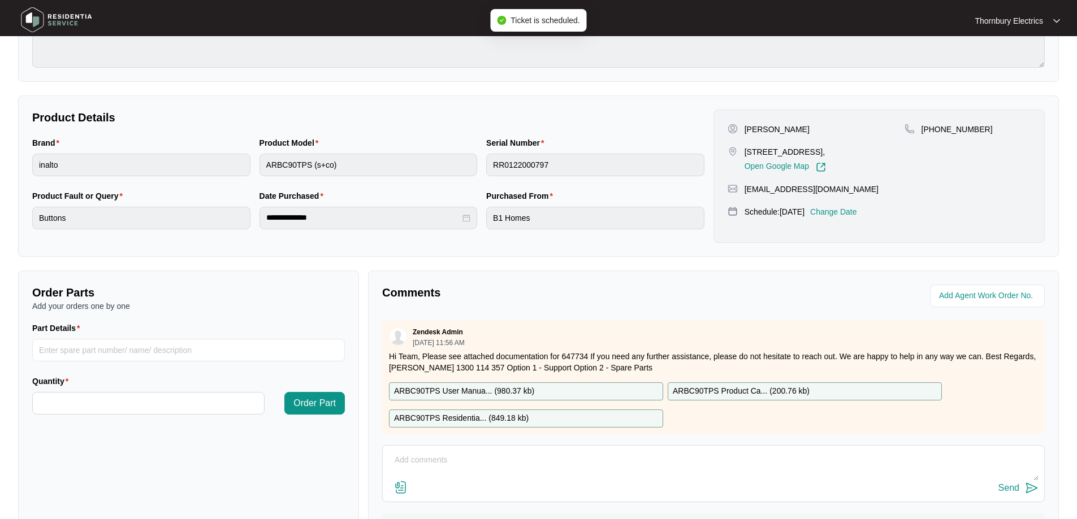
click at [454, 450] on div "Send" at bounding box center [713, 473] width 662 height 57
click at [453, 456] on textarea at bounding box center [713, 466] width 650 height 29
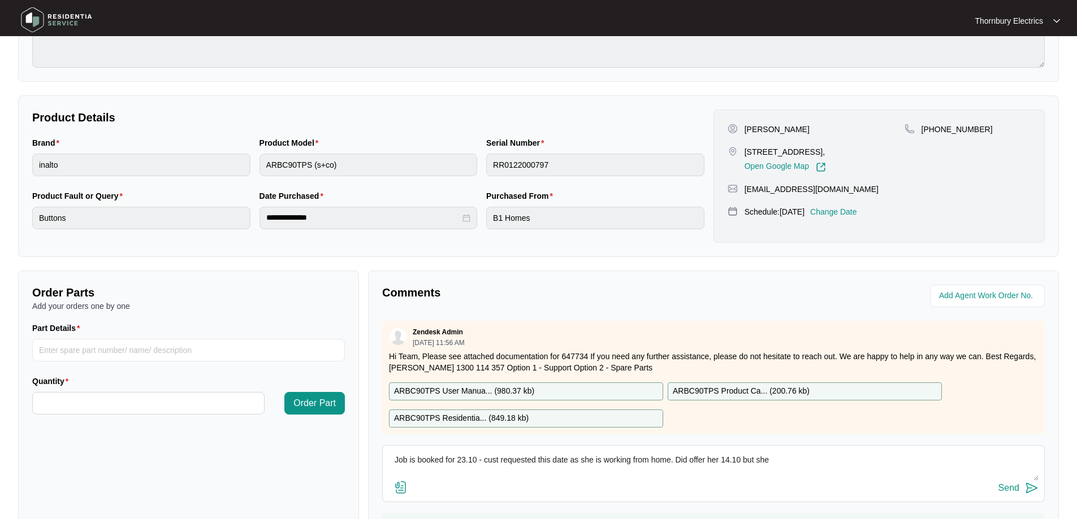
drag, startPoint x: 486, startPoint y: 458, endPoint x: 671, endPoint y: 456, distance: 184.8
click at [671, 456] on textarea "Job is booked for 23.10 - cust requested this date as she is working from home.…" at bounding box center [713, 466] width 650 height 29
click at [671, 456] on textarea "Job is booked for 23.10 - Did offer her 14.10 but she" at bounding box center [713, 466] width 650 height 29
paste textarea "ust requested this date as she is working from home"
click at [579, 460] on textarea "Job is booked for 23.10 - Did offer her 14.10 but she ust requested this date a…" at bounding box center [713, 466] width 650 height 29
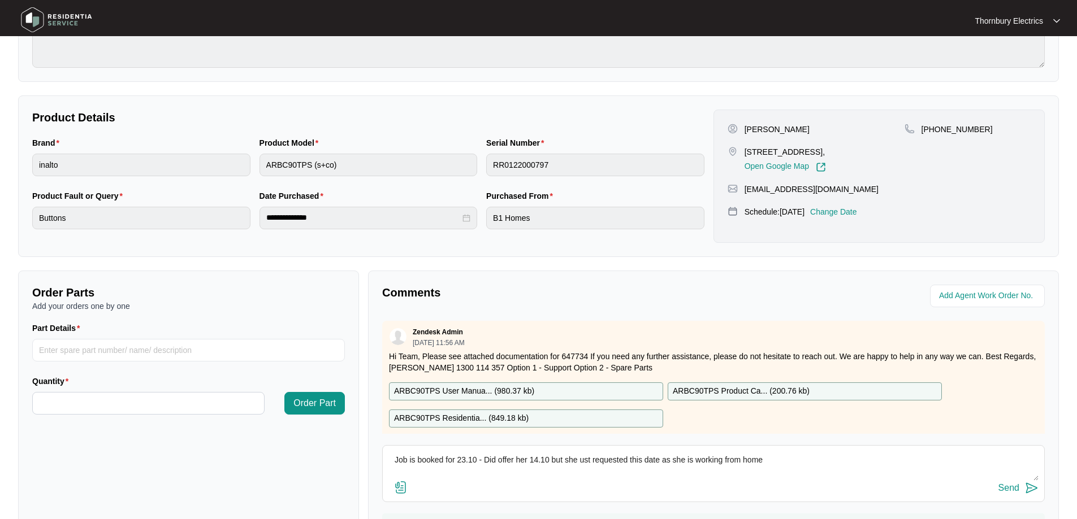
click at [579, 460] on textarea "Job is booked for 23.10 - Did offer her 14.10 but she ust requested this date a…" at bounding box center [713, 466] width 650 height 29
click at [619, 463] on textarea "Job is booked for 23.10 - Did offer her 14.10 but she requested this date as sh…" at bounding box center [713, 466] width 650 height 29
type textarea "Job is booked for 23.10 - Did offer her 14.10 but she requested the 23.10 as sh…"
click at [1017, 494] on button "Send" at bounding box center [1018, 488] width 40 height 15
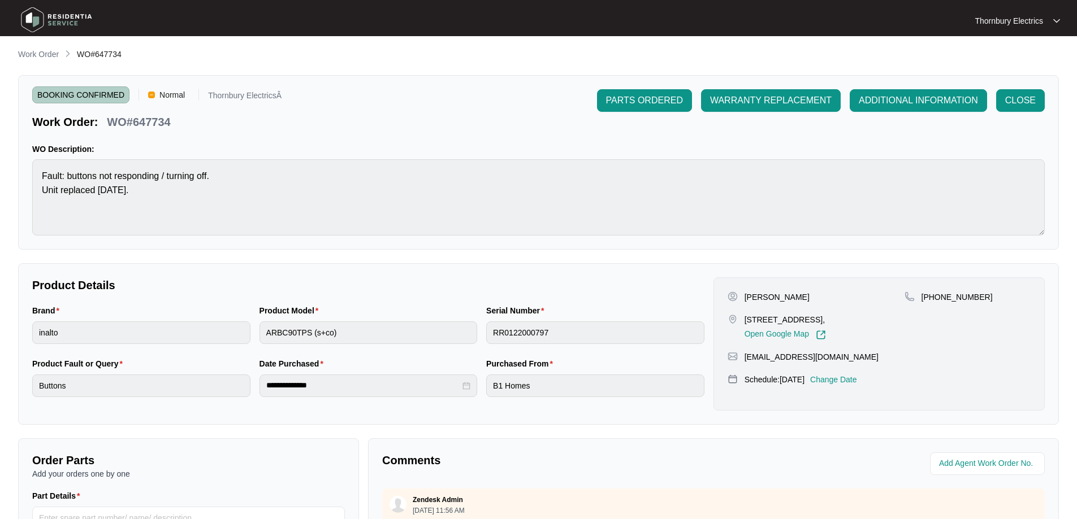
scroll to position [0, 0]
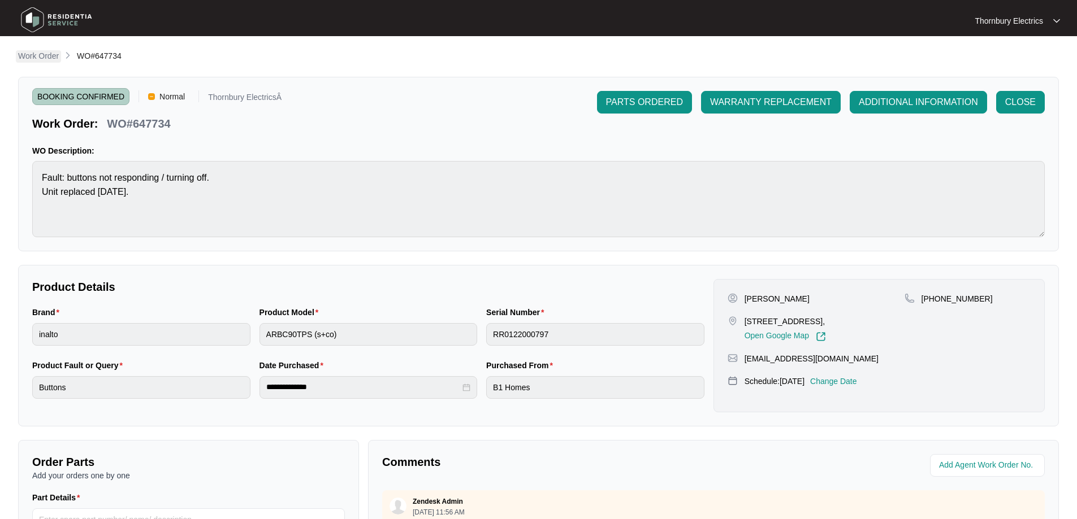
click at [49, 59] on p "Work Order" at bounding box center [38, 55] width 41 height 11
